Goal: Communication & Community: Answer question/provide support

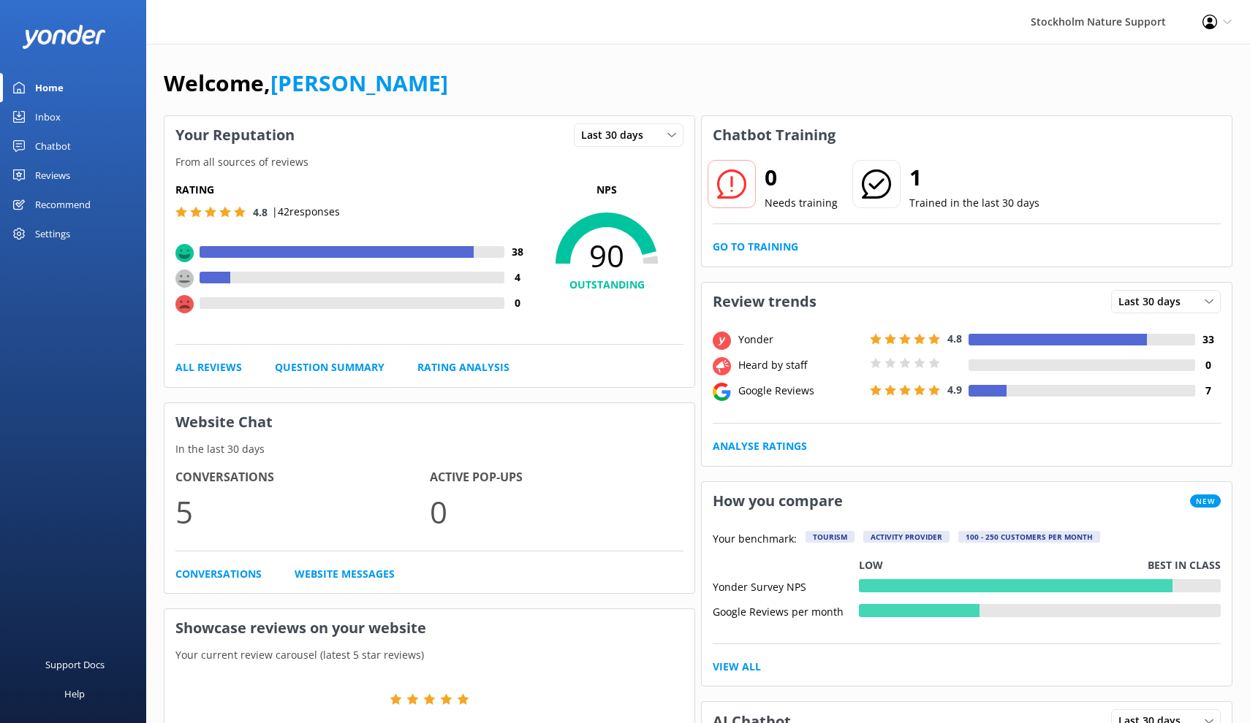
click at [52, 176] on div "Reviews" at bounding box center [52, 175] width 35 height 29
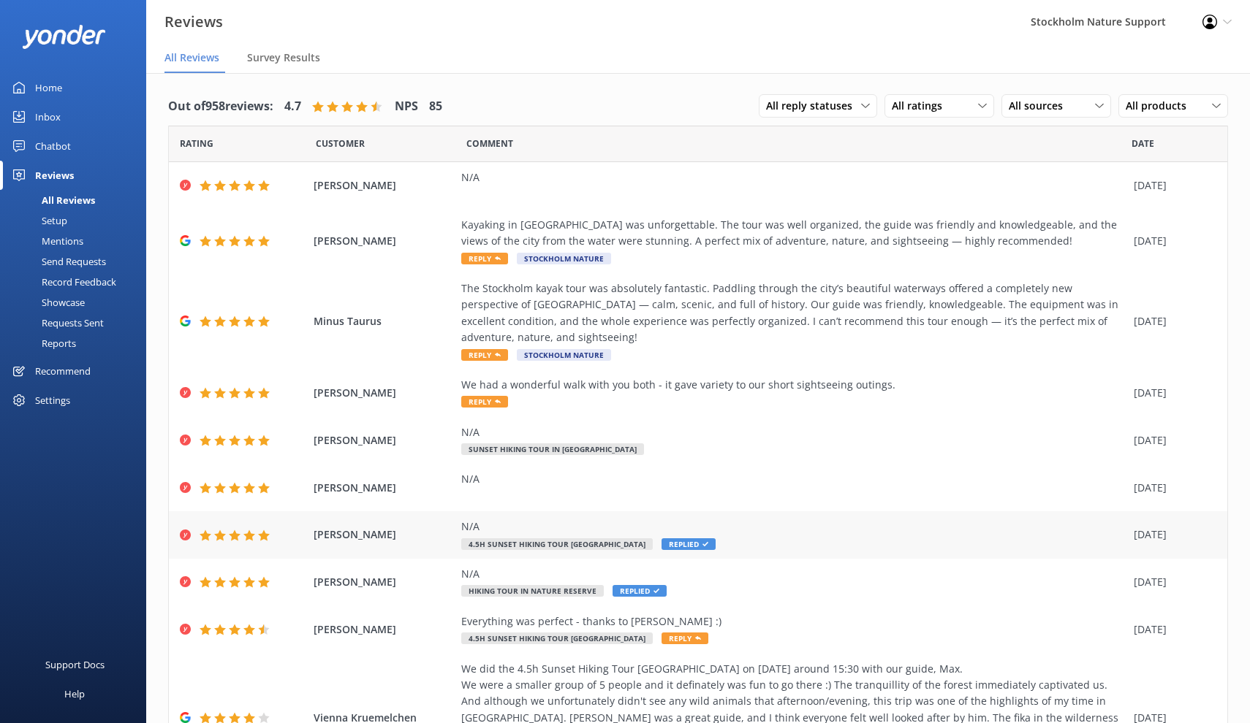
click at [712, 539] on span "Replied" at bounding box center [688, 545] width 54 height 12
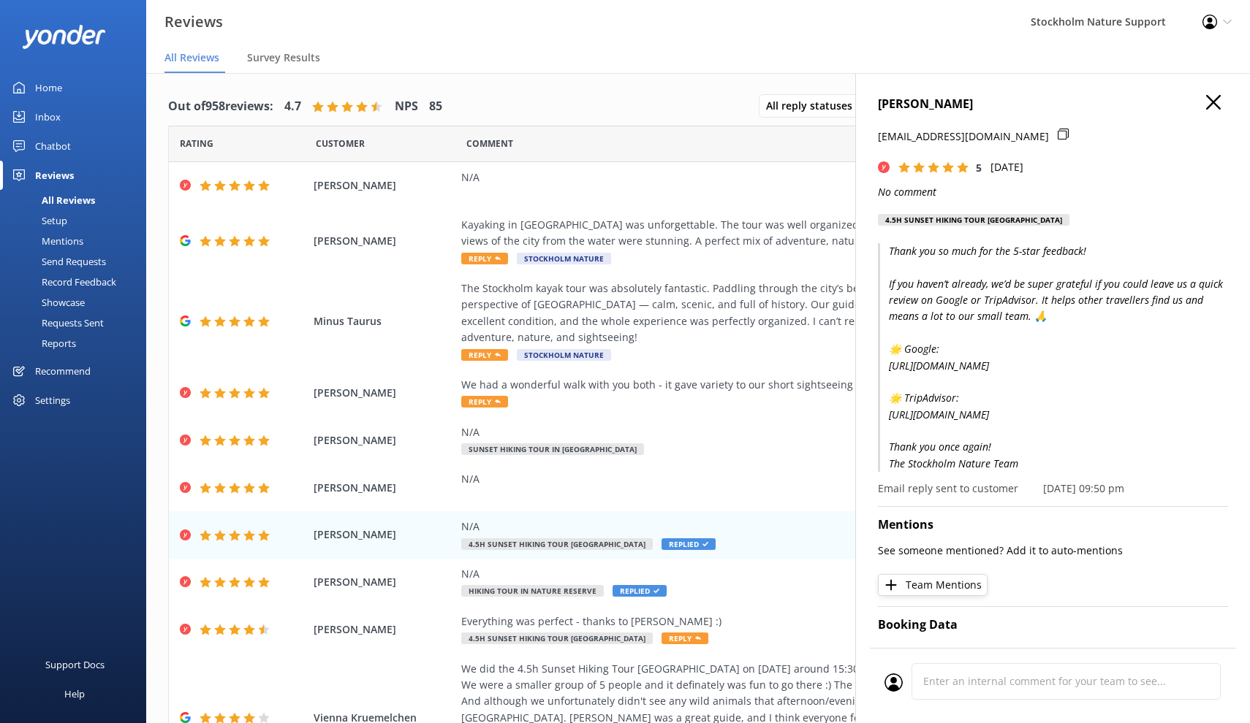
drag, startPoint x: 1024, startPoint y: 476, endPoint x: 868, endPoint y: 250, distance: 275.3
click at [868, 250] on div "[PERSON_NAME] [EMAIL_ADDRESS][DOMAIN_NAME] 5 [DATE] No comment 4.5h Sunset Hiki…" at bounding box center [1052, 434] width 395 height 723
copy p "Thank you so much for the 5-star feedback! If you haven’t already, we’d be supe…"
click at [1218, 102] on icon "button" at bounding box center [1213, 102] width 15 height 15
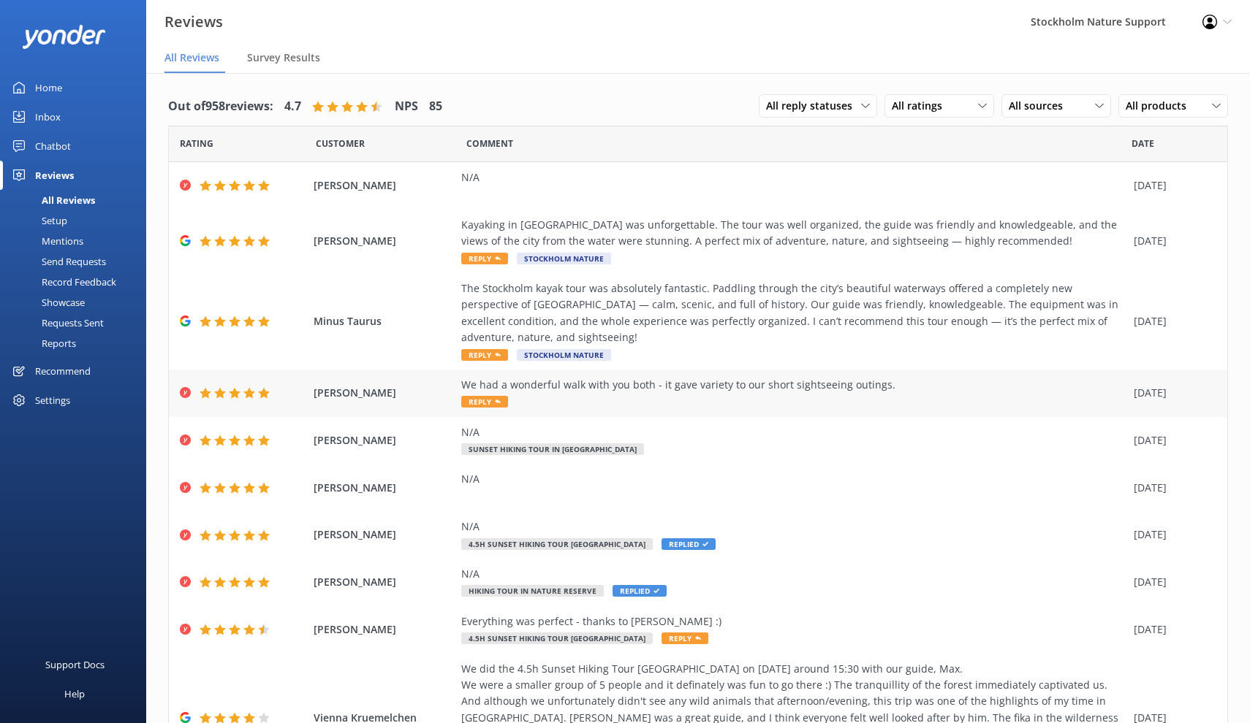
click at [484, 396] on span "Reply" at bounding box center [484, 402] width 47 height 12
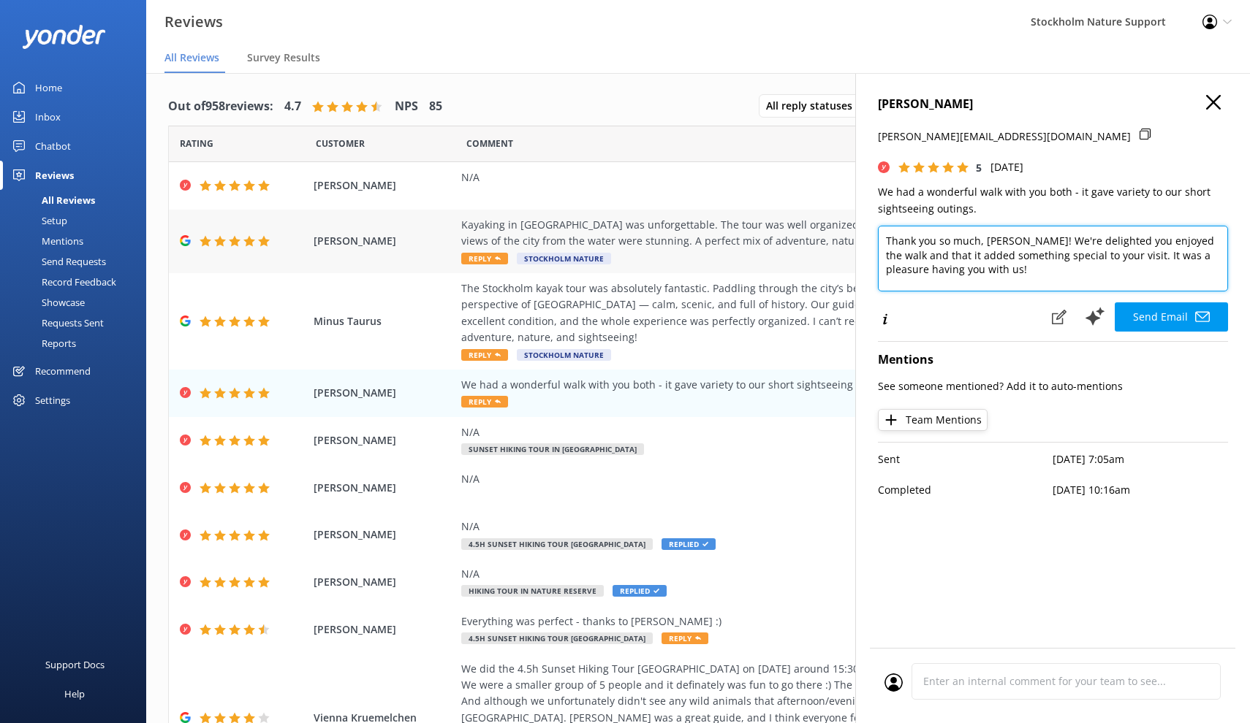
drag, startPoint x: 992, startPoint y: 268, endPoint x: 842, endPoint y: 216, distance: 159.5
click at [842, 216] on div "Out of 958 reviews: 4.7 NPS 85 All reply statuses All reply statuses Needs a re…" at bounding box center [697, 413] width 1103 height 680
paste textarea "for the 5-star feedback! If you haven’t already, we’d be super grateful if you …"
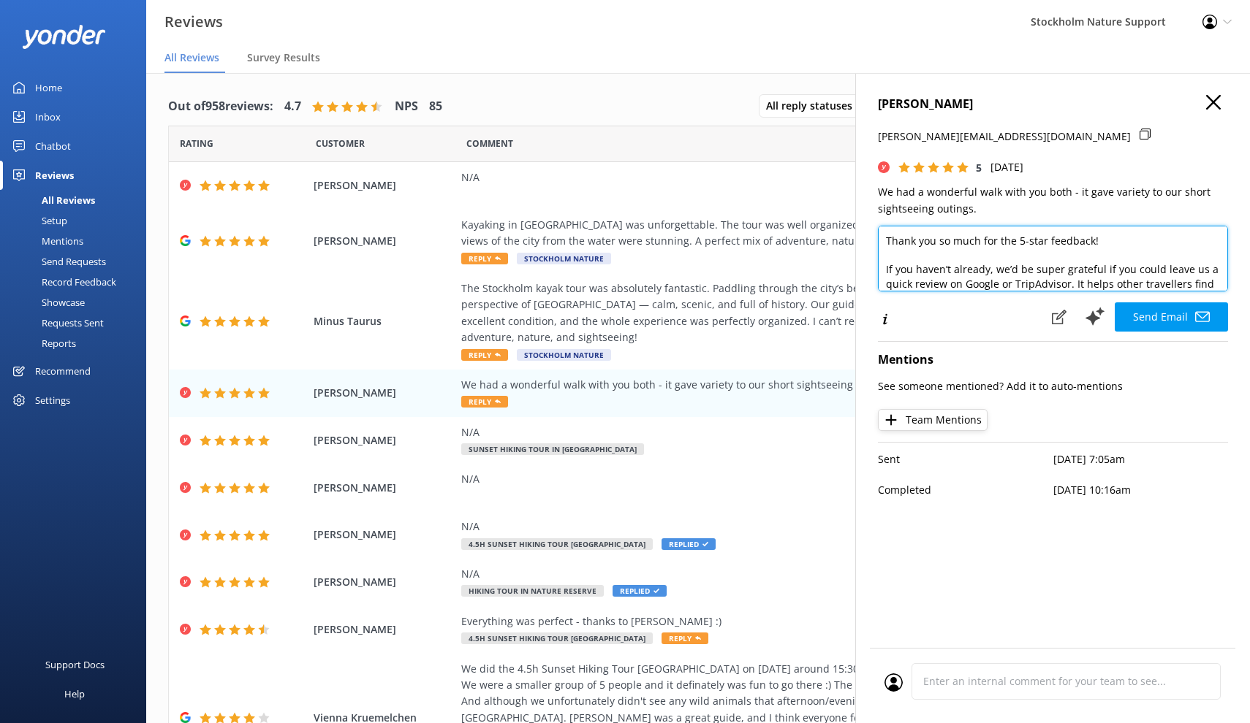
drag, startPoint x: 1045, startPoint y: 239, endPoint x: 1018, endPoint y: 239, distance: 27.0
click at [1018, 239] on textarea "Thank you so much for the 5-star feedback! If you haven’t already, we’d be supe…" at bounding box center [1053, 259] width 350 height 66
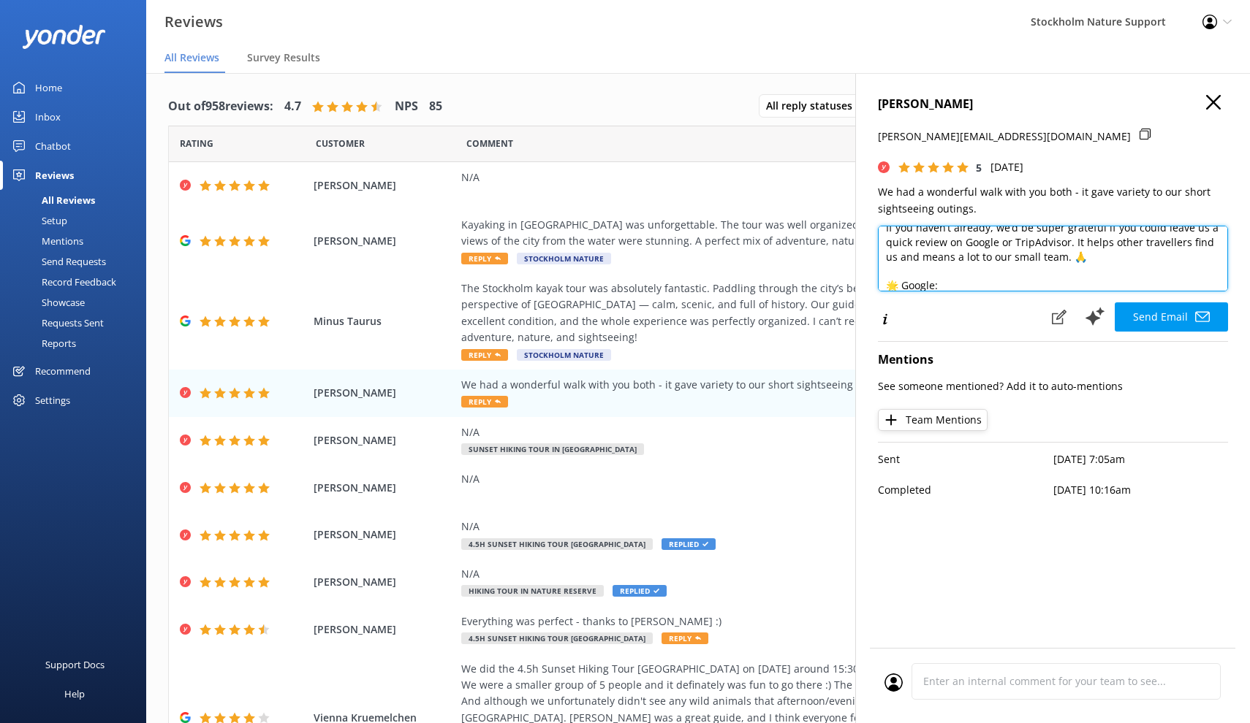
scroll to position [159, 0]
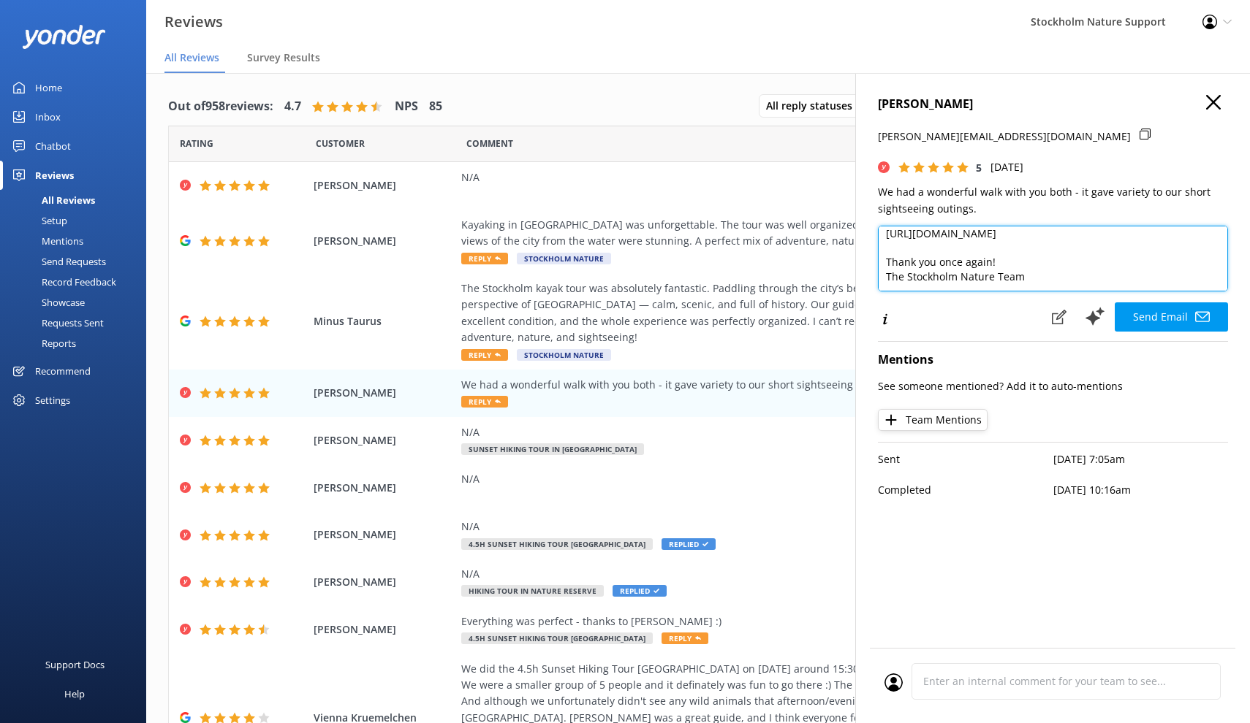
drag, startPoint x: 886, startPoint y: 236, endPoint x: 982, endPoint y: 339, distance: 141.1
click at [982, 339] on div "[PERSON_NAME] [PERSON_NAME][EMAIL_ADDRESS][DOMAIN_NAME] 5 [DATE] We had a wonde…" at bounding box center [1052, 434] width 395 height 723
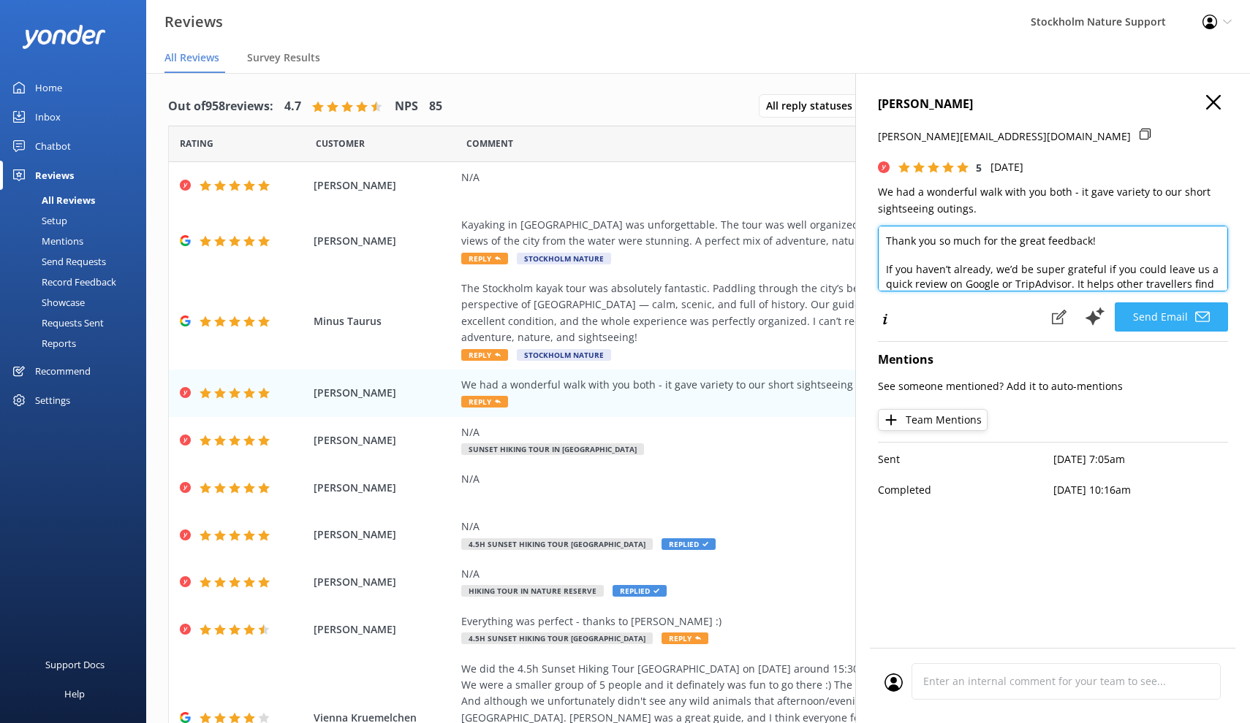
scroll to position [0, 0]
type textarea "Thank you so much for the great feedback! If you haven’t already, we’d be super…"
click at [1147, 314] on button "Send Email" at bounding box center [1170, 317] width 113 height 29
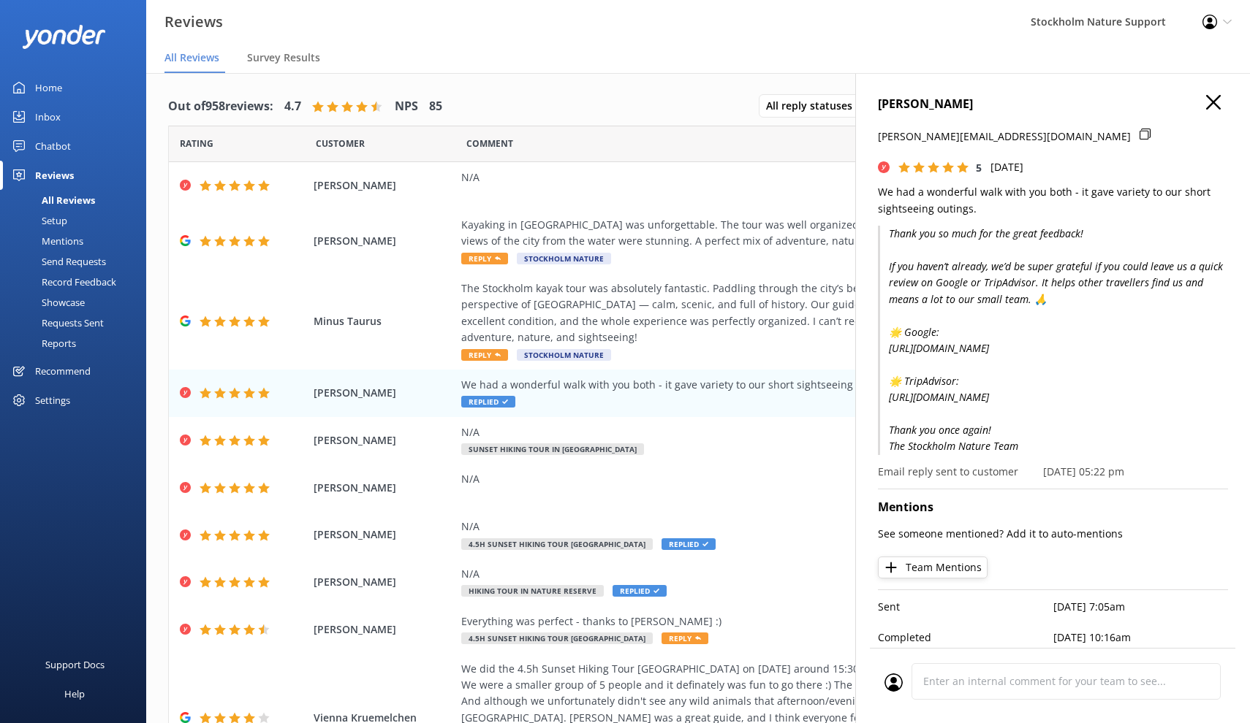
click at [1220, 102] on icon "button" at bounding box center [1213, 102] width 15 height 15
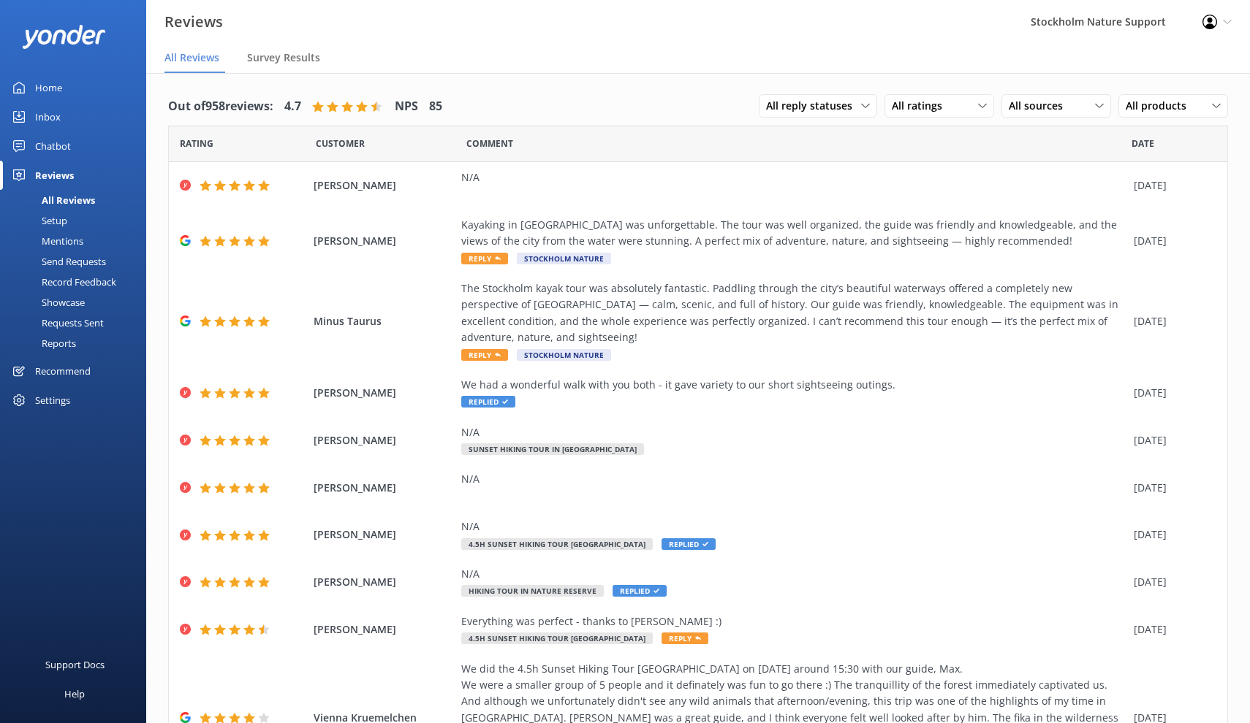
click at [47, 90] on div "Home" at bounding box center [48, 87] width 27 height 29
